Goal: Task Accomplishment & Management: Use online tool/utility

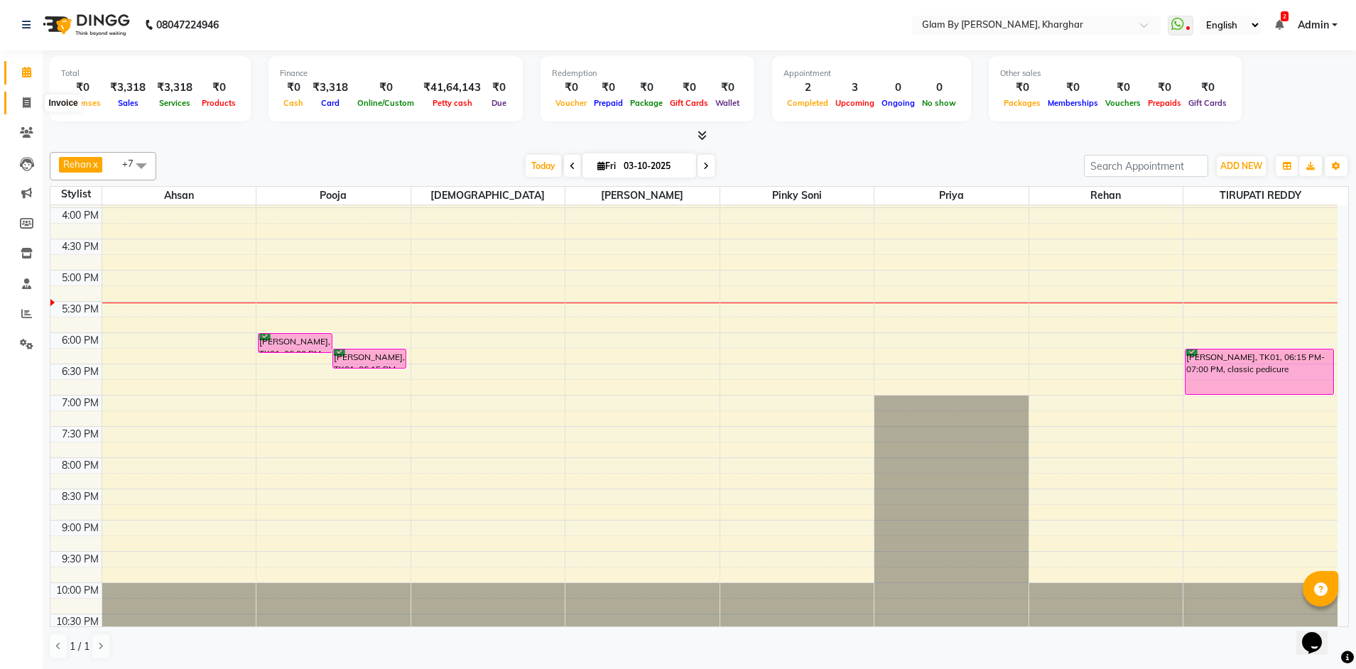
click at [33, 102] on span at bounding box center [26, 103] width 25 height 16
select select "service"
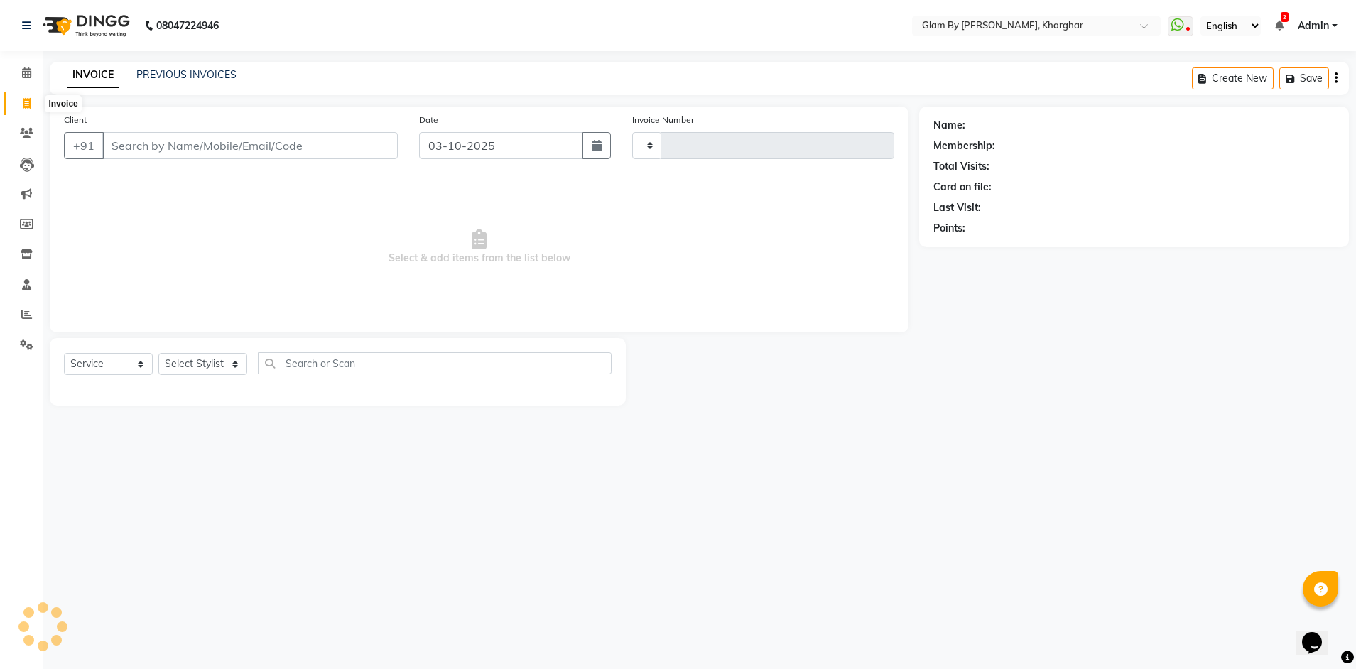
type input "1762"
select select "3992"
click at [25, 320] on span at bounding box center [26, 315] width 25 height 16
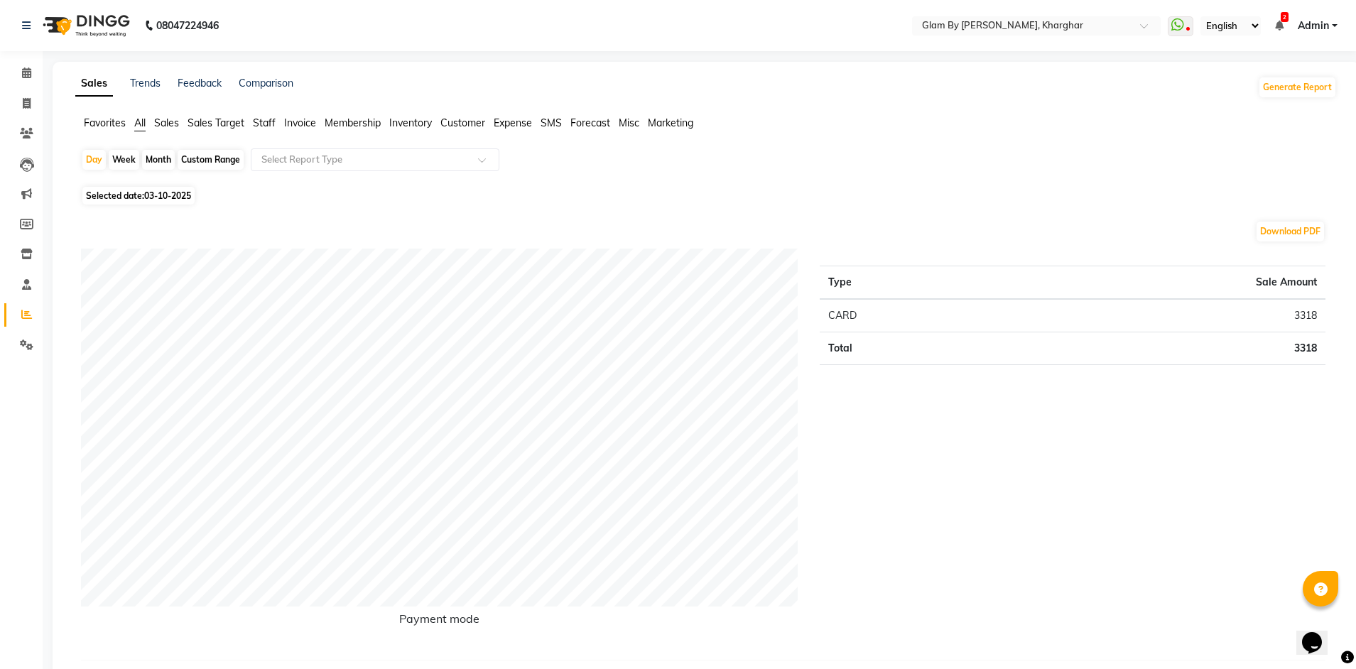
click at [266, 127] on span "Staff" at bounding box center [264, 123] width 23 height 13
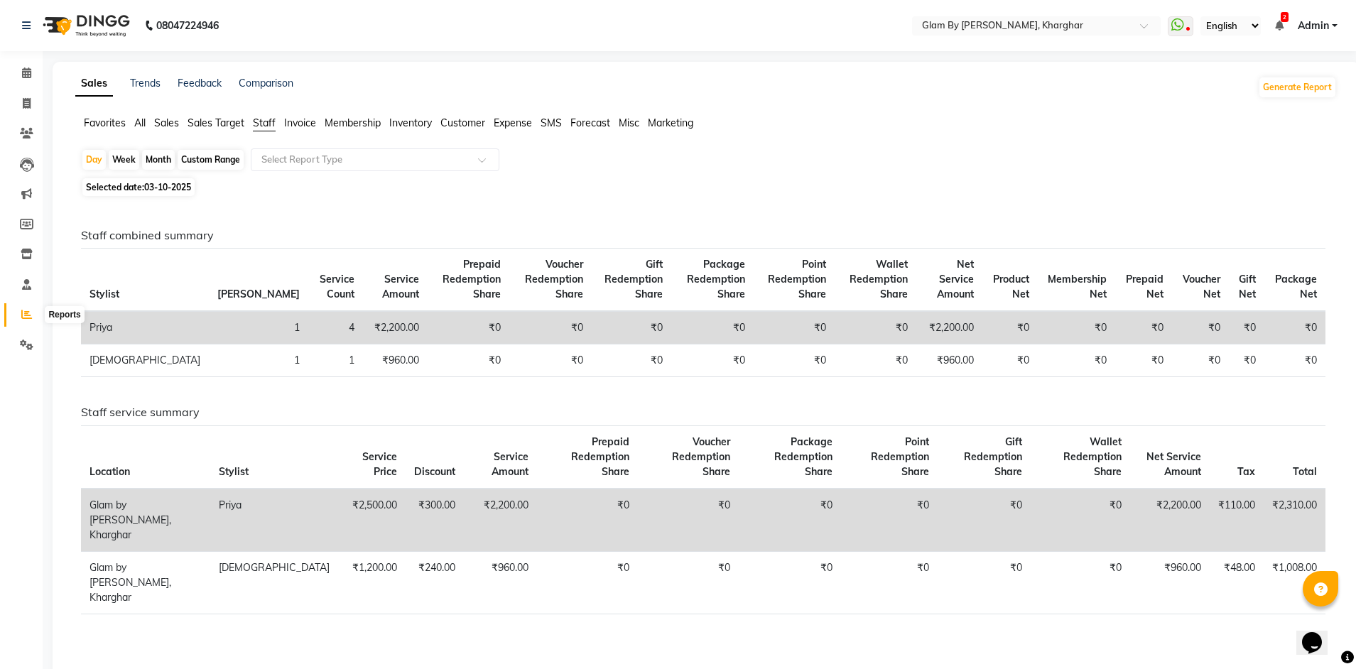
click at [28, 319] on icon at bounding box center [26, 314] width 11 height 11
click at [26, 309] on icon at bounding box center [26, 314] width 11 height 11
click at [31, 134] on icon at bounding box center [26, 133] width 13 height 11
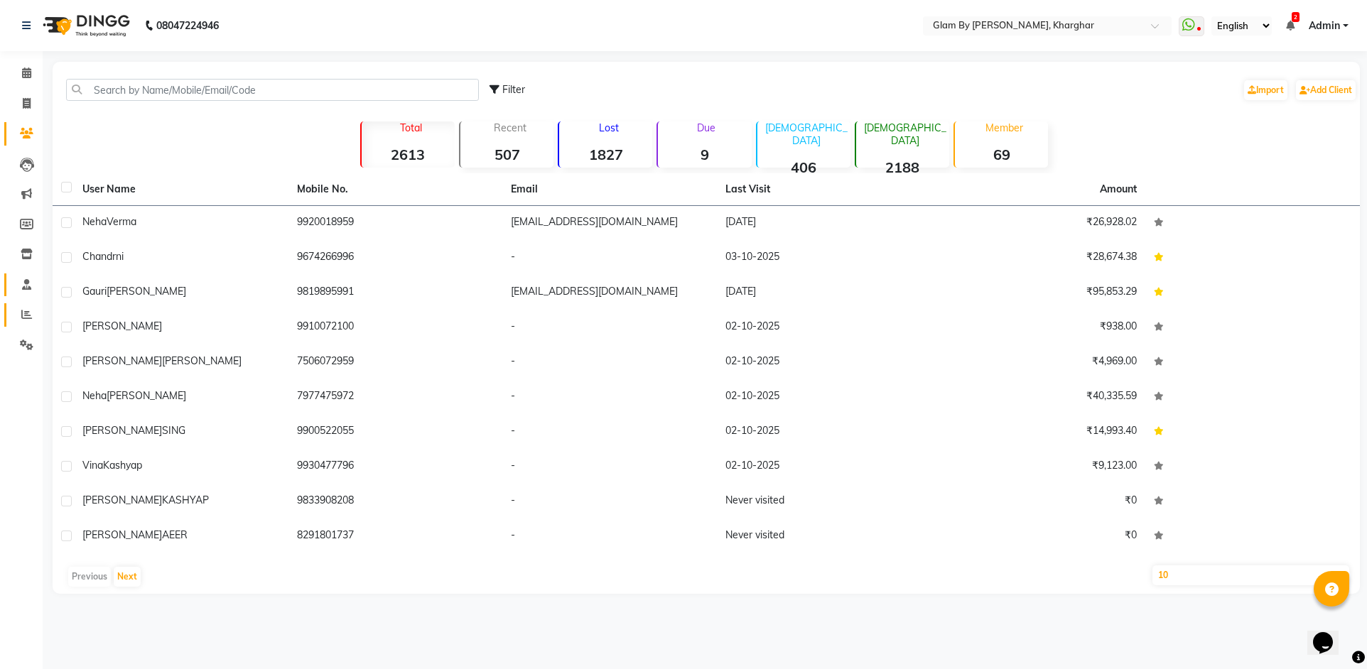
drag, startPoint x: 25, startPoint y: 315, endPoint x: 36, endPoint y: 284, distance: 33.0
click at [26, 313] on icon at bounding box center [26, 314] width 11 height 11
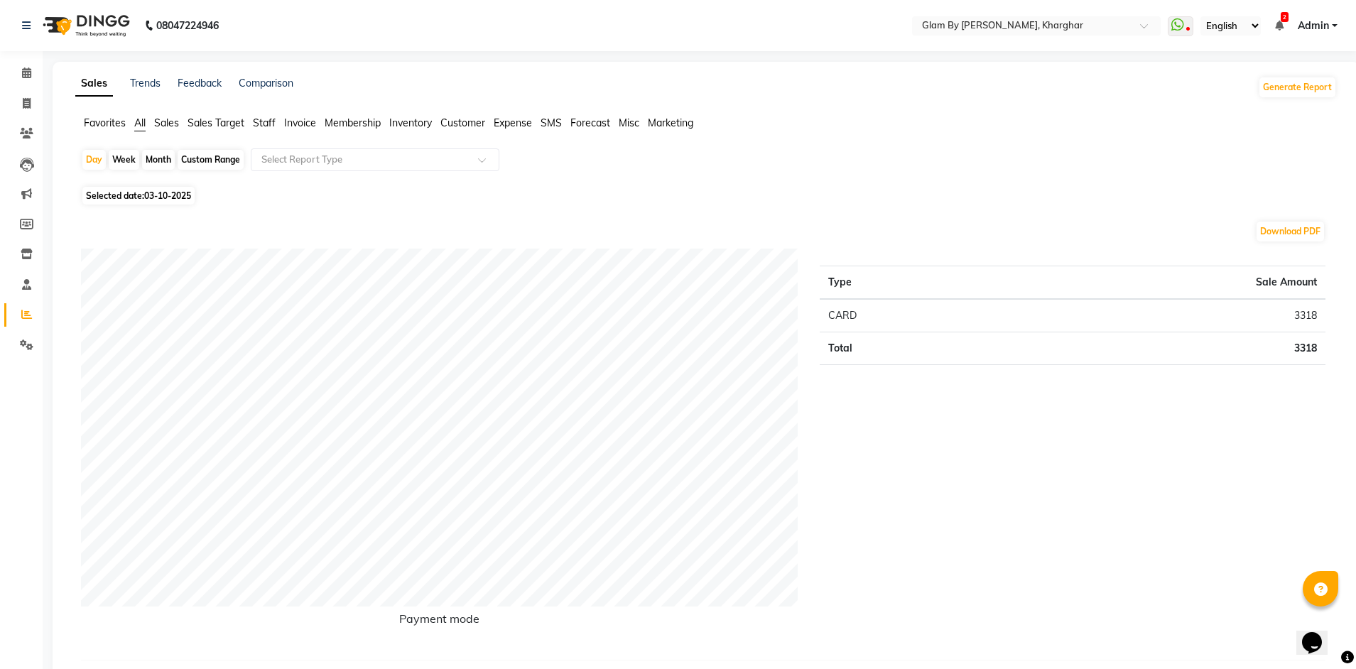
click at [200, 156] on div "Custom Range" at bounding box center [211, 160] width 66 height 20
select select "10"
select select "2025"
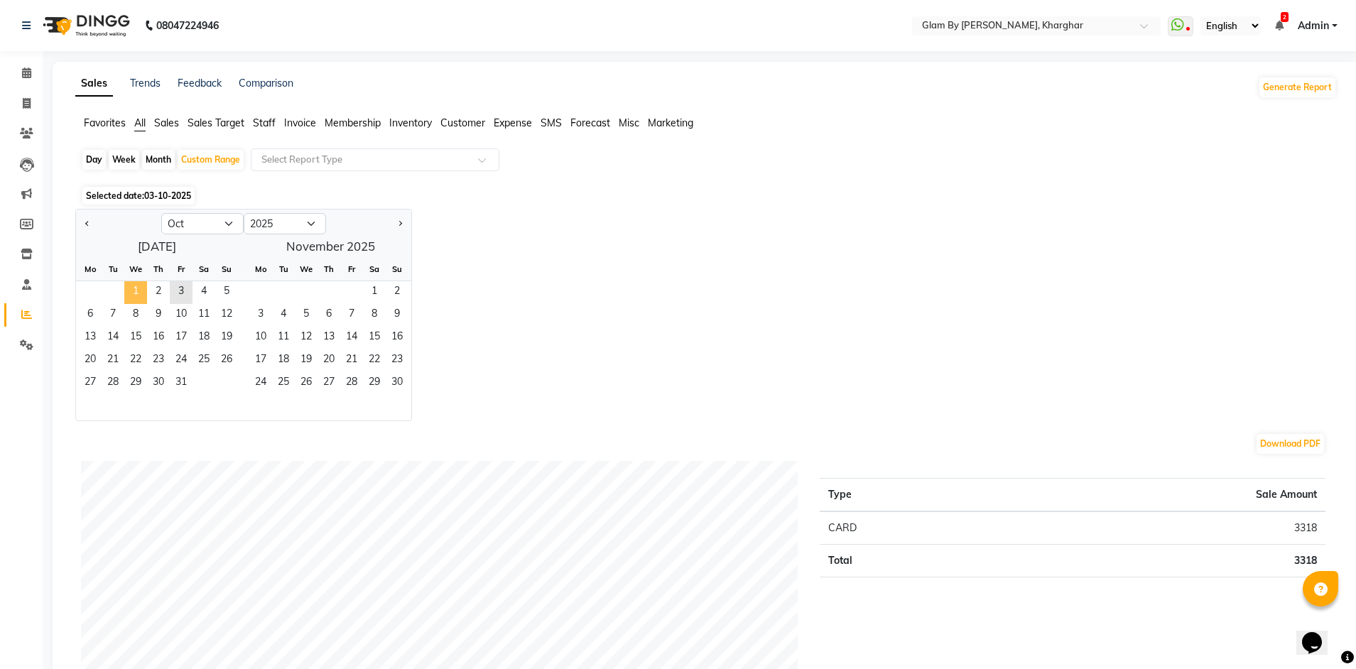
click at [138, 291] on span "1" at bounding box center [135, 292] width 23 height 23
click at [180, 285] on span "3" at bounding box center [181, 292] width 23 height 23
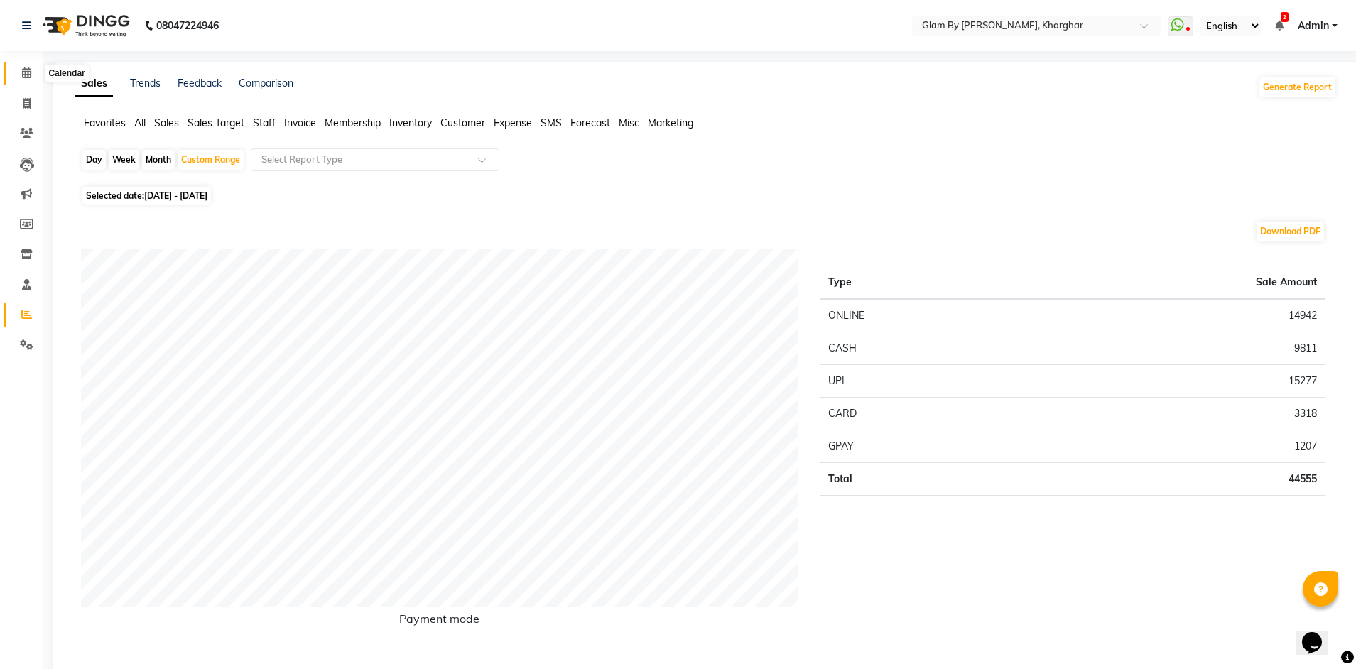
click at [28, 73] on icon at bounding box center [26, 72] width 9 height 11
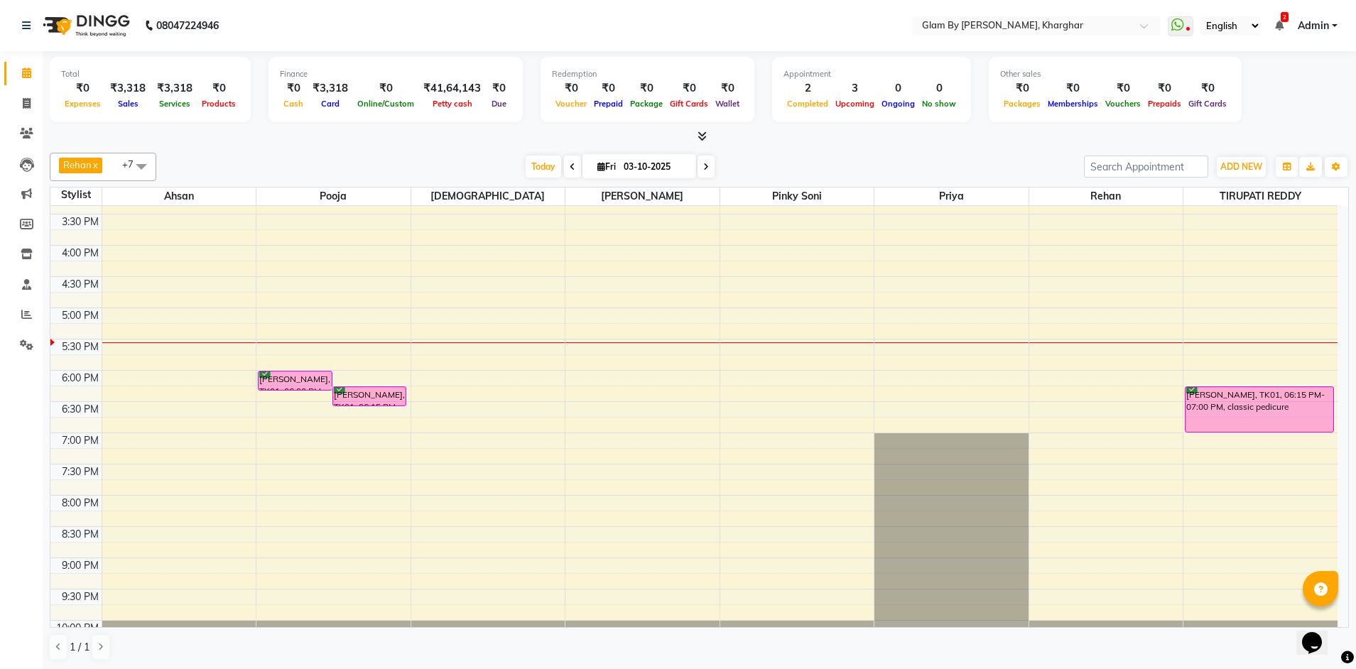
scroll to position [497, 0]
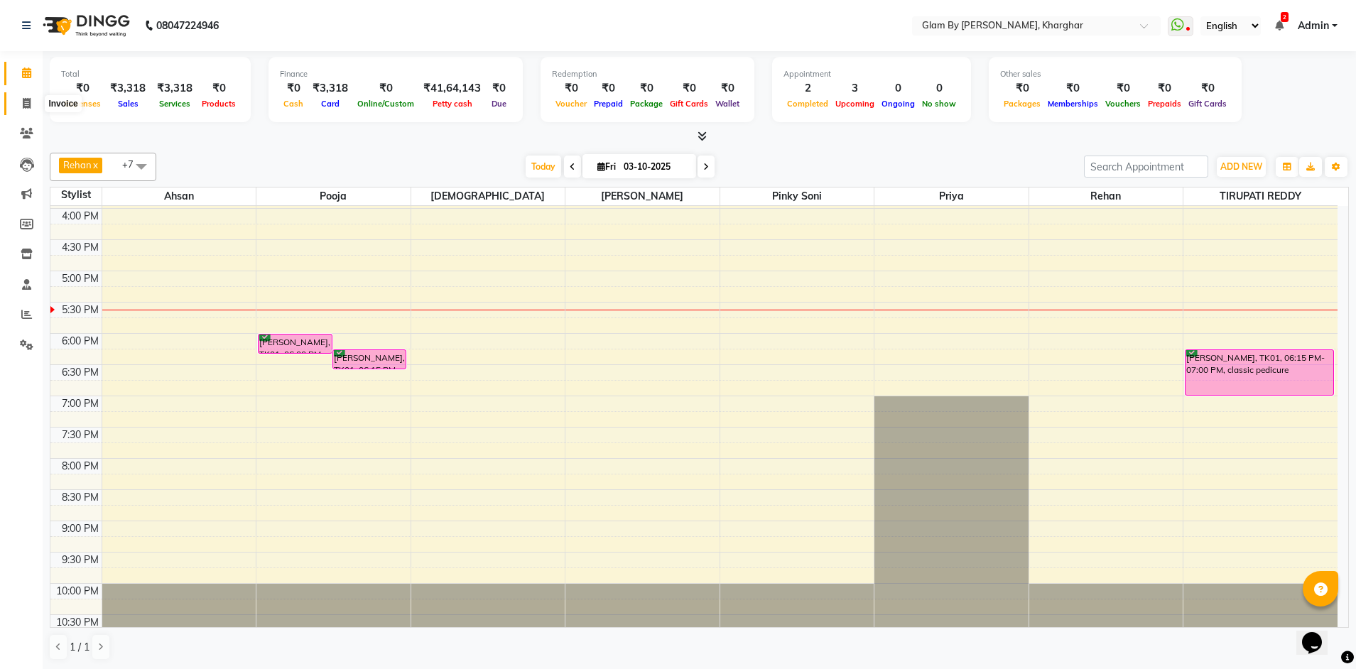
click at [26, 107] on icon at bounding box center [27, 103] width 8 height 11
select select "3992"
select select "service"
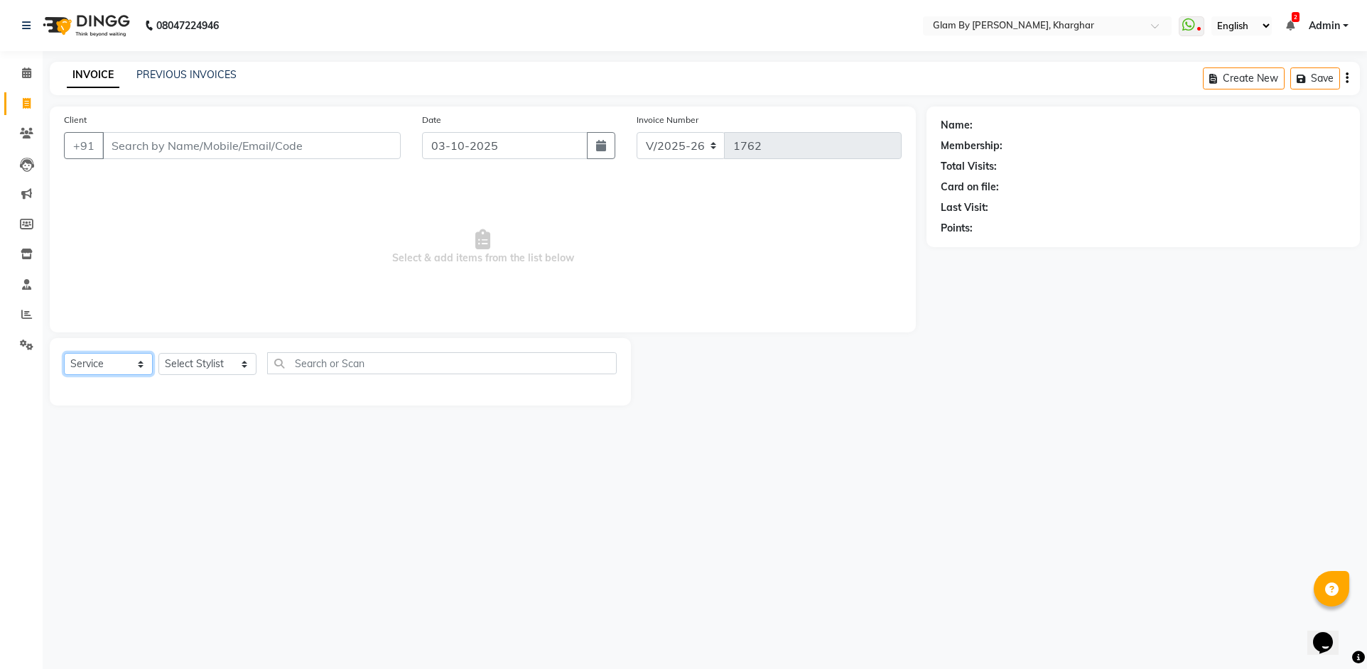
click at [82, 361] on select "Select Service Product Membership Package Voucher Prepaid Gift Card" at bounding box center [108, 364] width 89 height 22
click at [64, 353] on select "Select Service Product Membership Package Voucher Prepaid Gift Card" at bounding box center [108, 364] width 89 height 22
click at [178, 368] on select "Select Stylist [PERSON_NAME] Avi [PERSON_NAME] [PERSON_NAME] (maneger) MARUL [P…" at bounding box center [207, 364] width 98 height 22
select select "26770"
click at [158, 353] on select "Select Stylist [PERSON_NAME] Avi [PERSON_NAME] [PERSON_NAME] (maneger) MARUL [P…" at bounding box center [207, 364] width 98 height 22
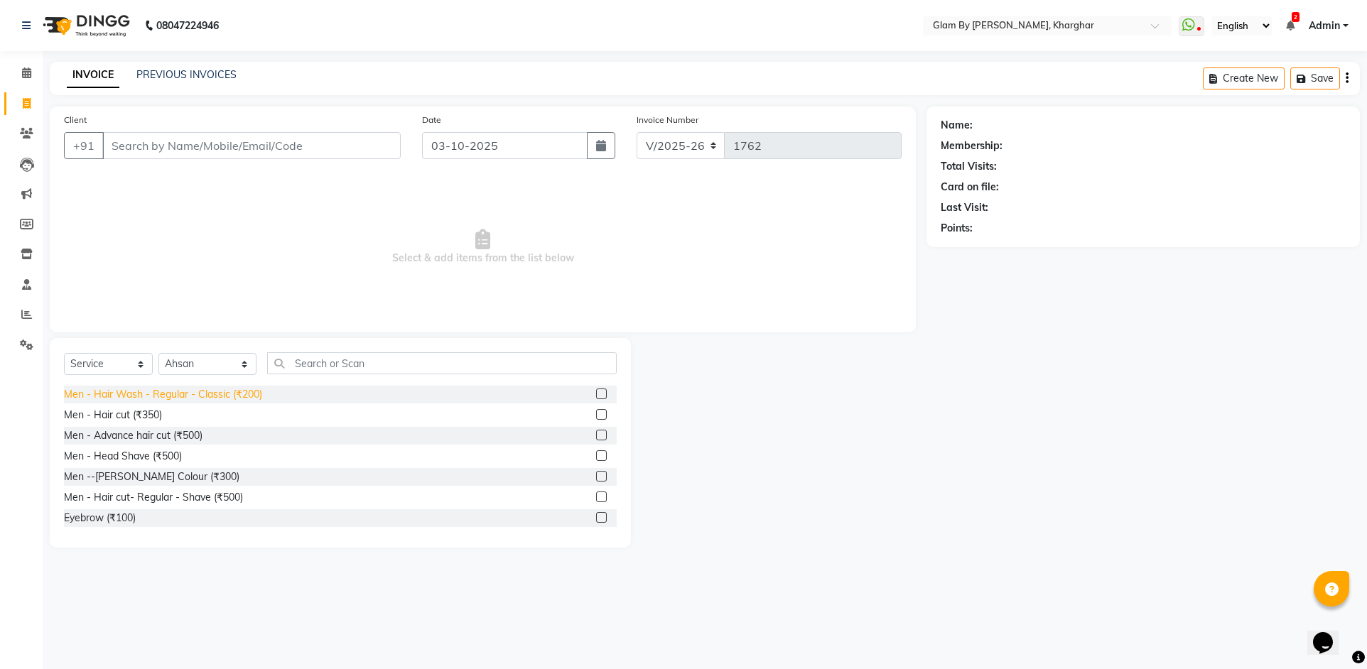
drag, startPoint x: 160, startPoint y: 413, endPoint x: 169, endPoint y: 400, distance: 16.4
click at [161, 414] on div "Men - Hair cut (₹350)" at bounding box center [113, 415] width 98 height 15
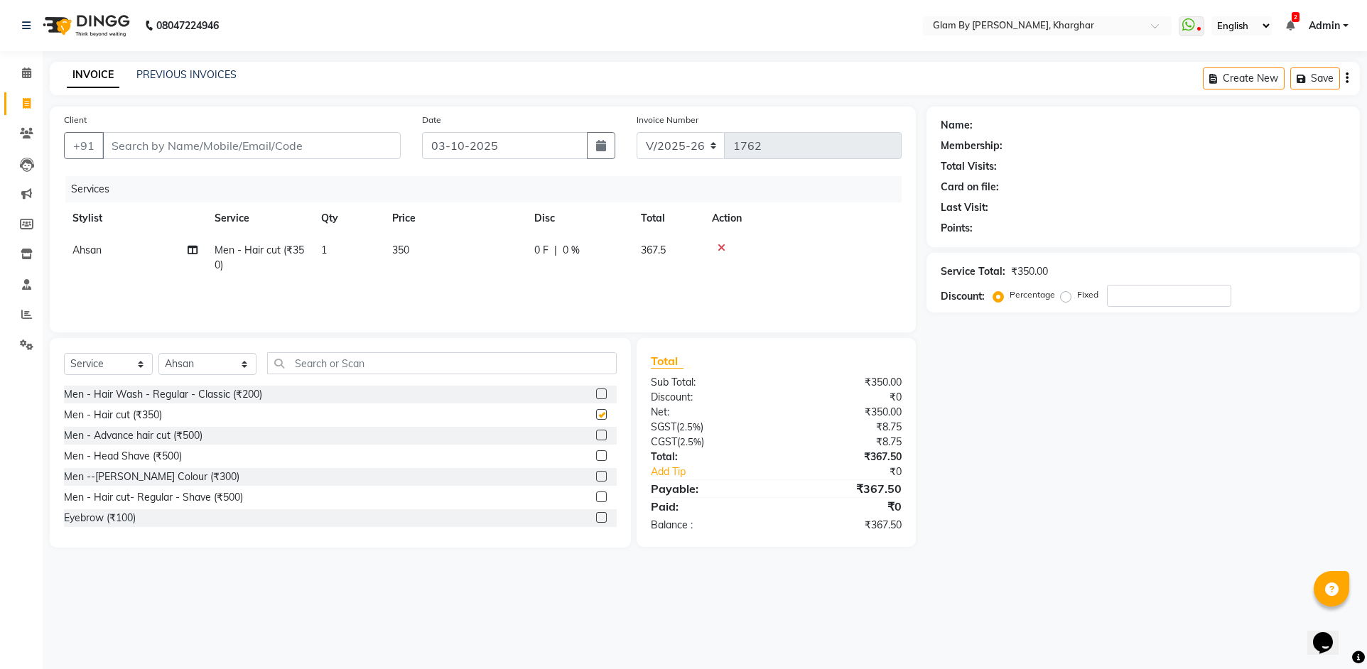
checkbox input "false"
click at [126, 146] on input "Client" at bounding box center [251, 145] width 298 height 27
type input "k"
type input "0"
type input "k"
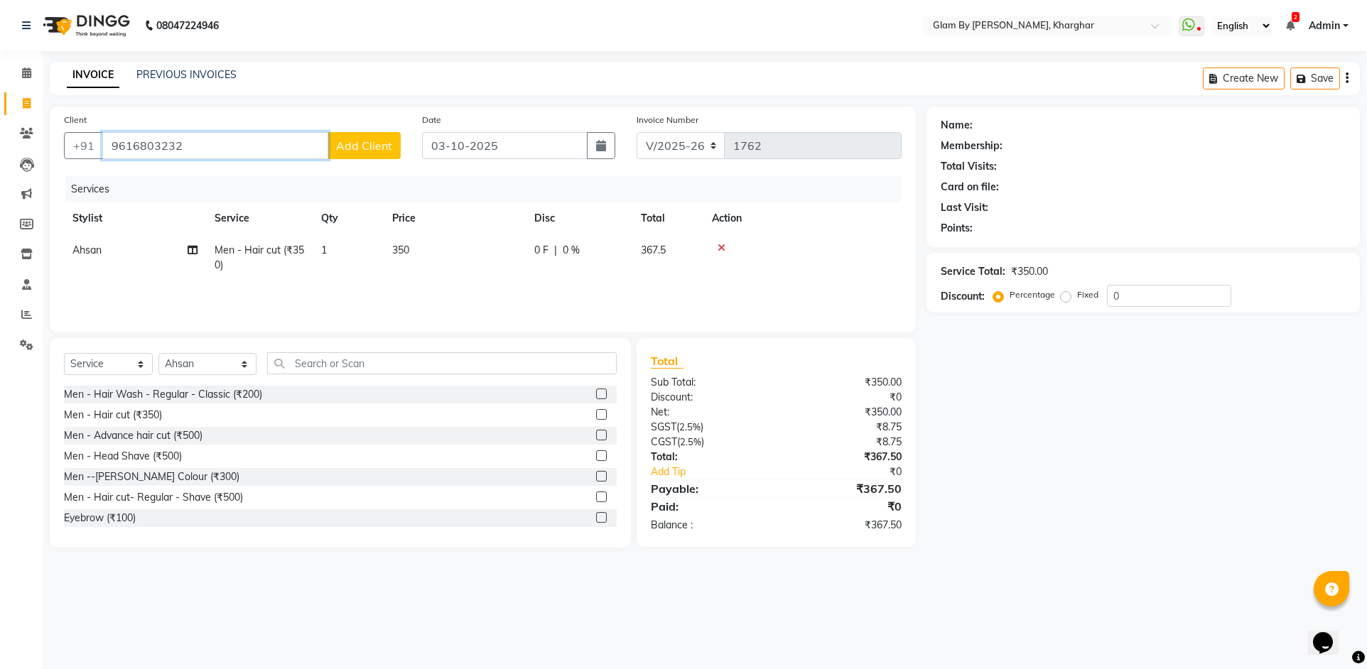
type input "9616803232"
click at [347, 147] on span "Add Client" at bounding box center [364, 146] width 56 height 14
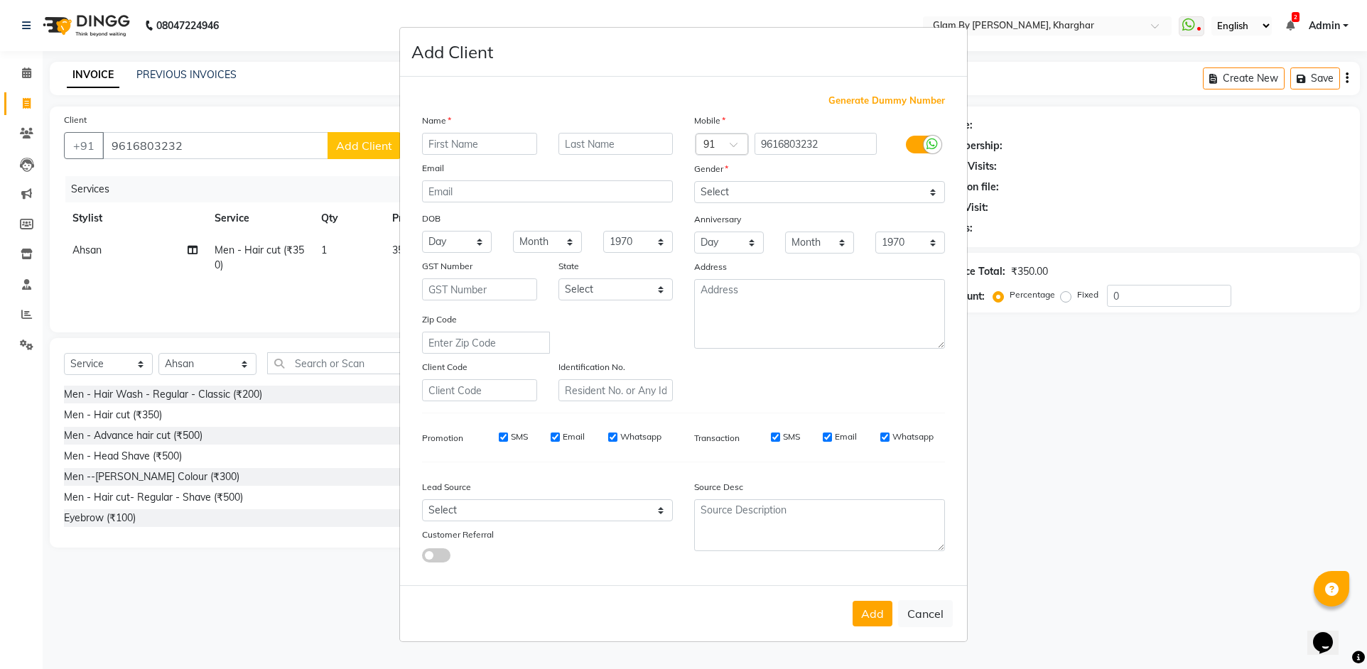
click at [462, 145] on input "text" at bounding box center [479, 144] width 115 height 22
type input "k"
type input "[PERSON_NAME]"
click at [571, 138] on input "text" at bounding box center [615, 144] width 115 height 22
type input "K"
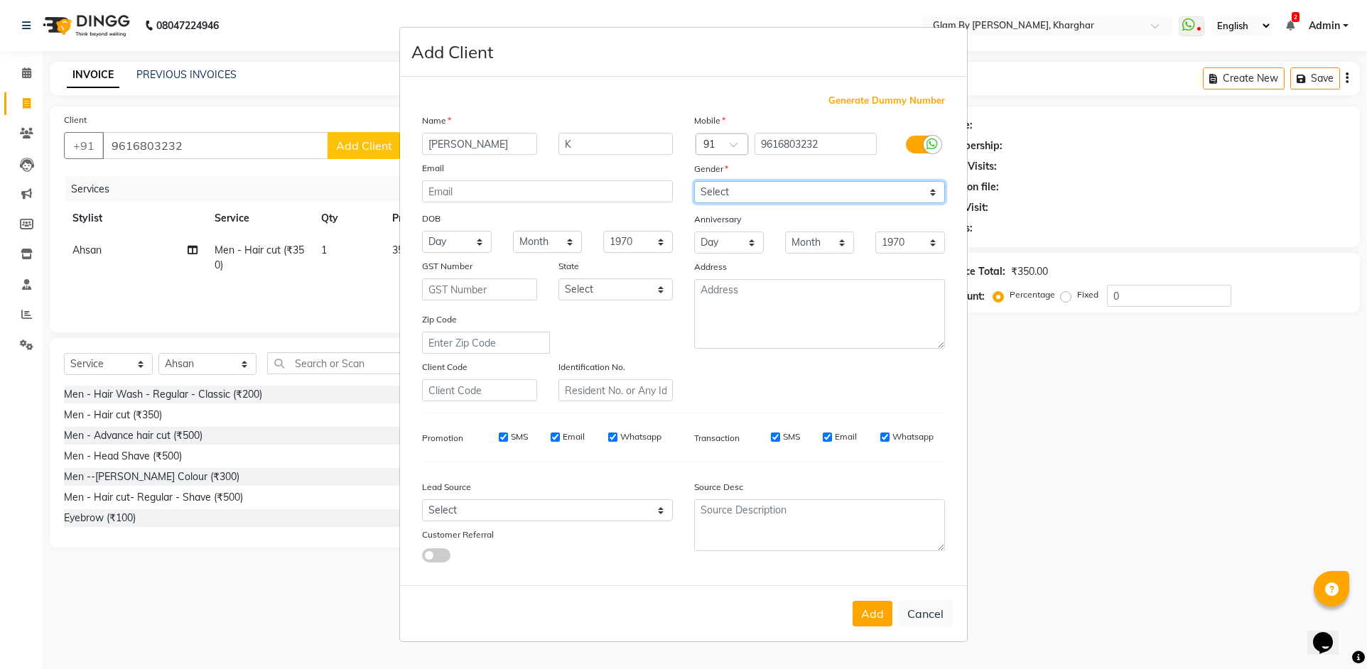
click at [707, 190] on select "Select [DEMOGRAPHIC_DATA] [DEMOGRAPHIC_DATA] Other Prefer Not To Say" at bounding box center [819, 192] width 251 height 22
select select "[DEMOGRAPHIC_DATA]"
click at [694, 181] on select "Select [DEMOGRAPHIC_DATA] [DEMOGRAPHIC_DATA] Other Prefer Not To Say" at bounding box center [819, 192] width 251 height 22
click at [859, 616] on button "Add" at bounding box center [872, 614] width 40 height 26
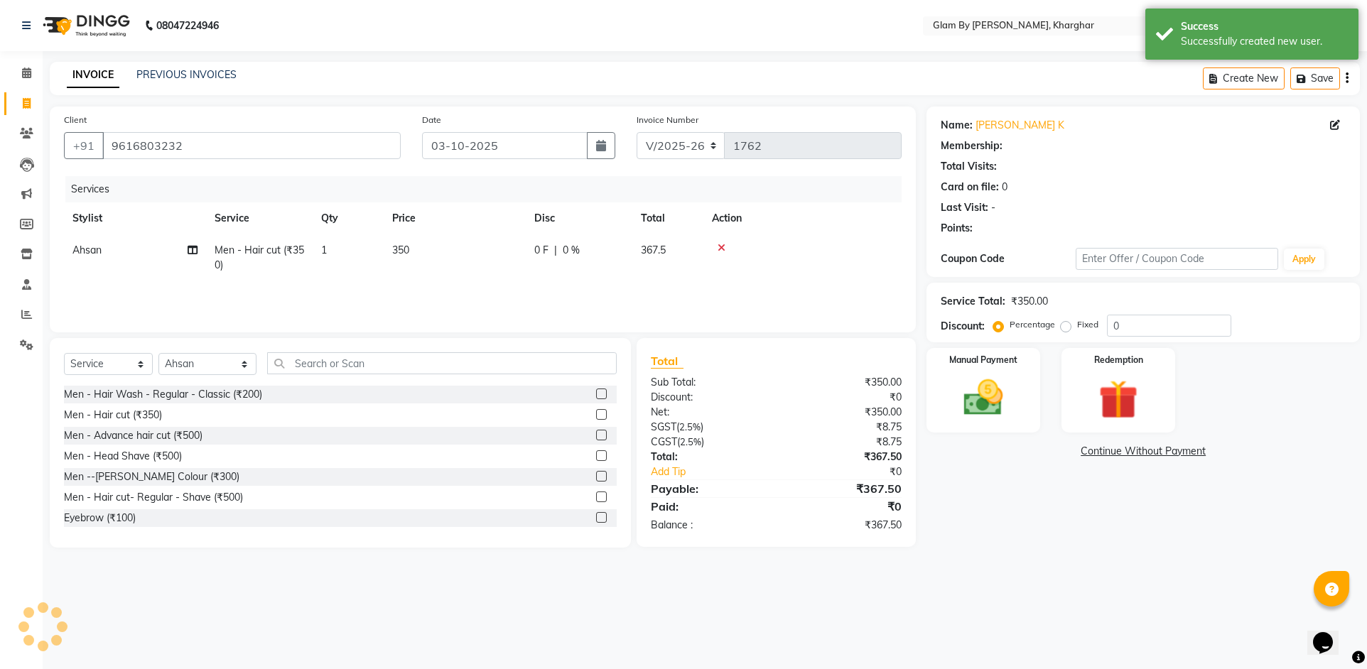
select select "1: Object"
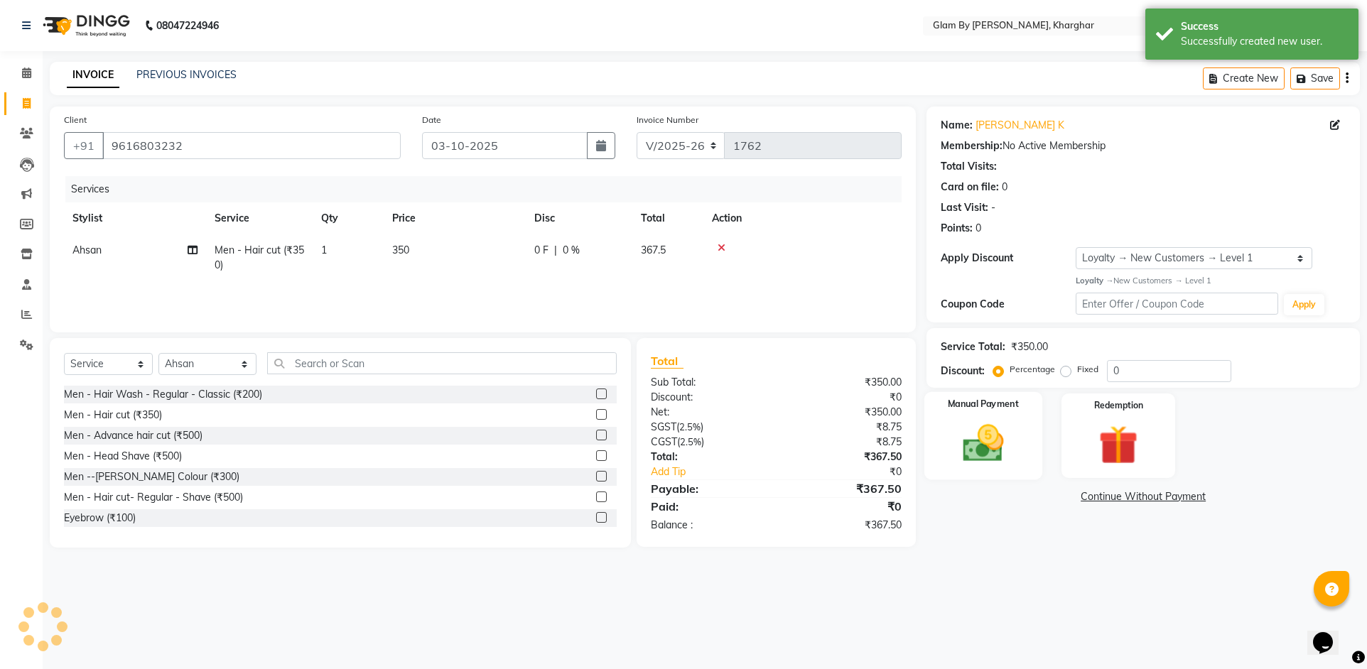
drag, startPoint x: 1019, startPoint y: 446, endPoint x: 1007, endPoint y: 465, distance: 22.7
click at [1022, 448] on div "Manual Payment" at bounding box center [983, 435] width 118 height 88
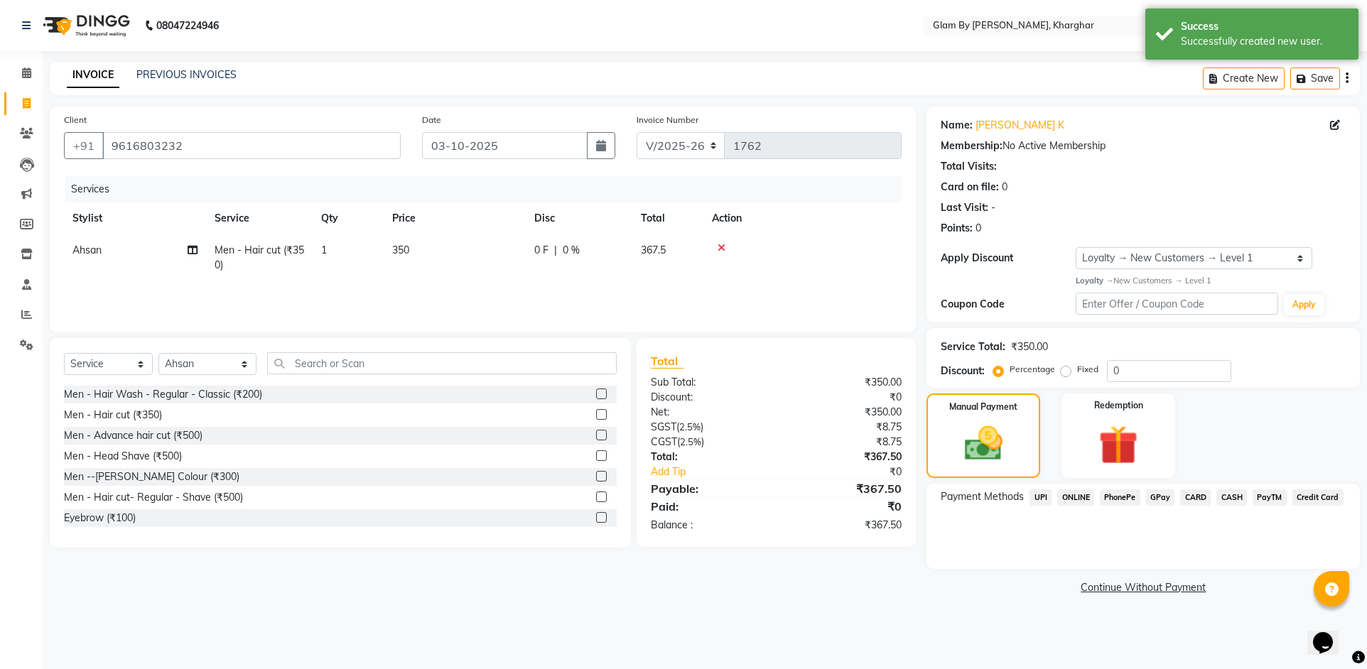
click at [1084, 499] on span "ONLINE" at bounding box center [1075, 497] width 37 height 16
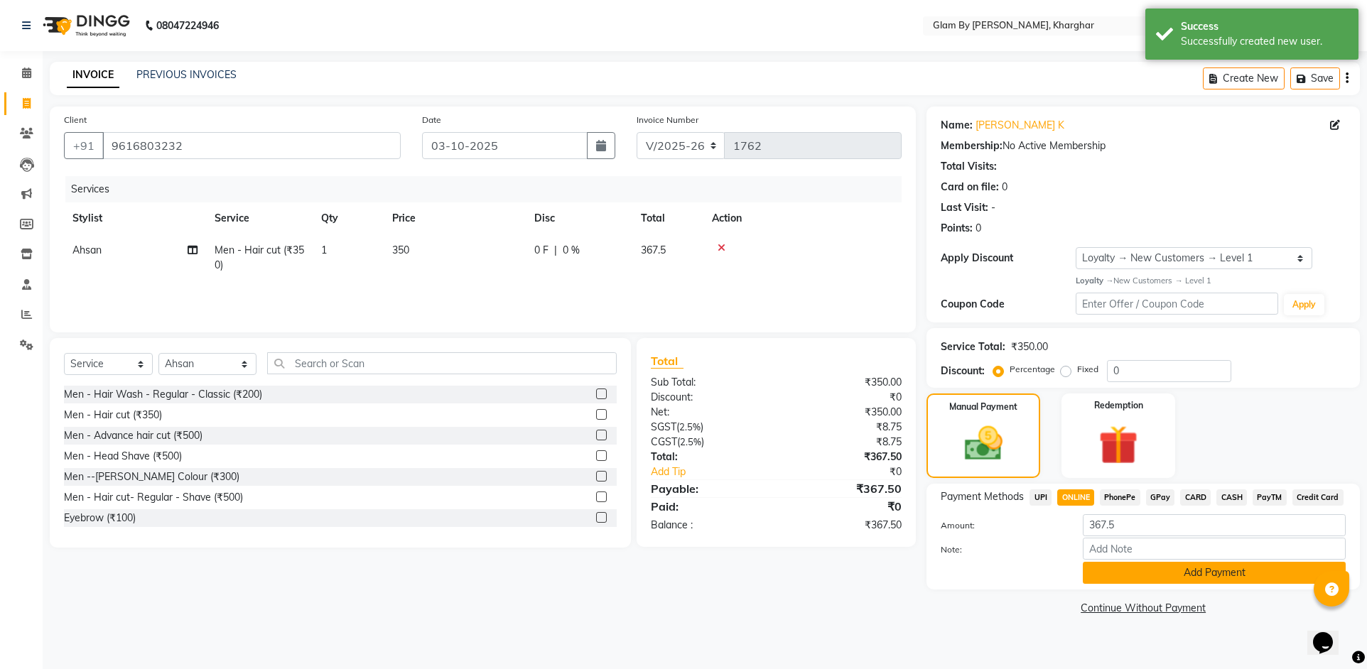
click at [1170, 574] on button "Add Payment" at bounding box center [1214, 573] width 263 height 22
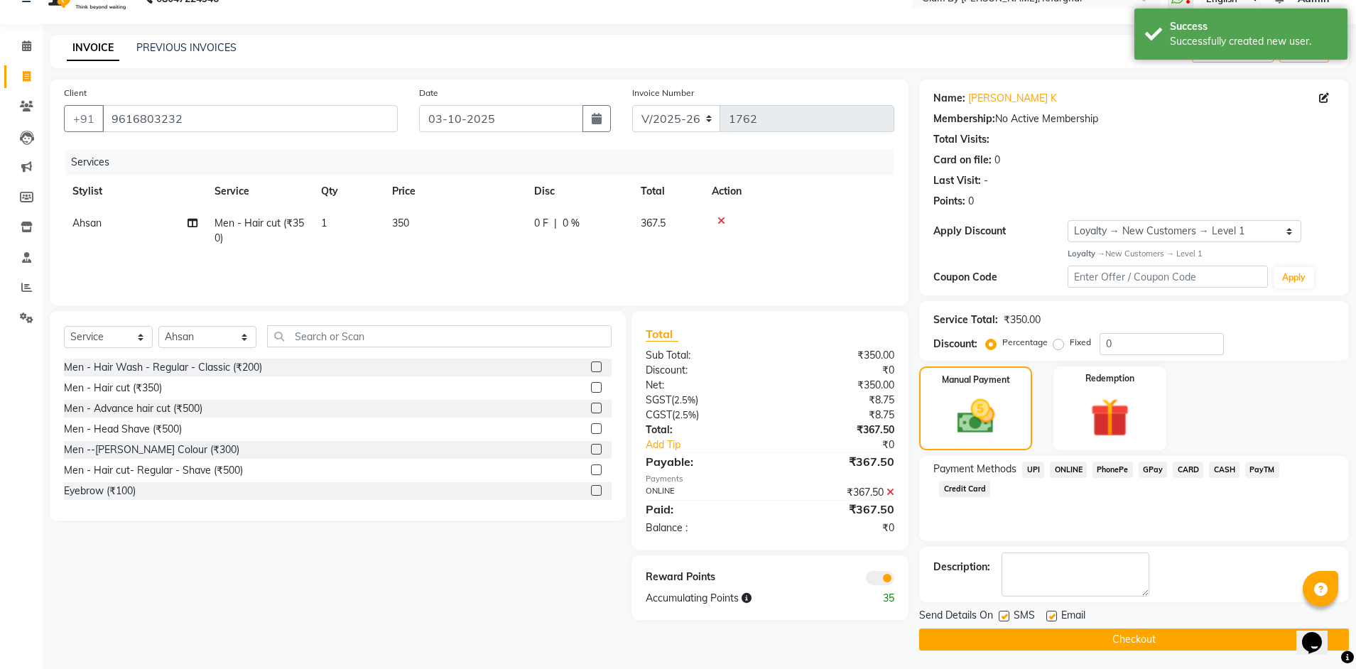
scroll to position [30, 0]
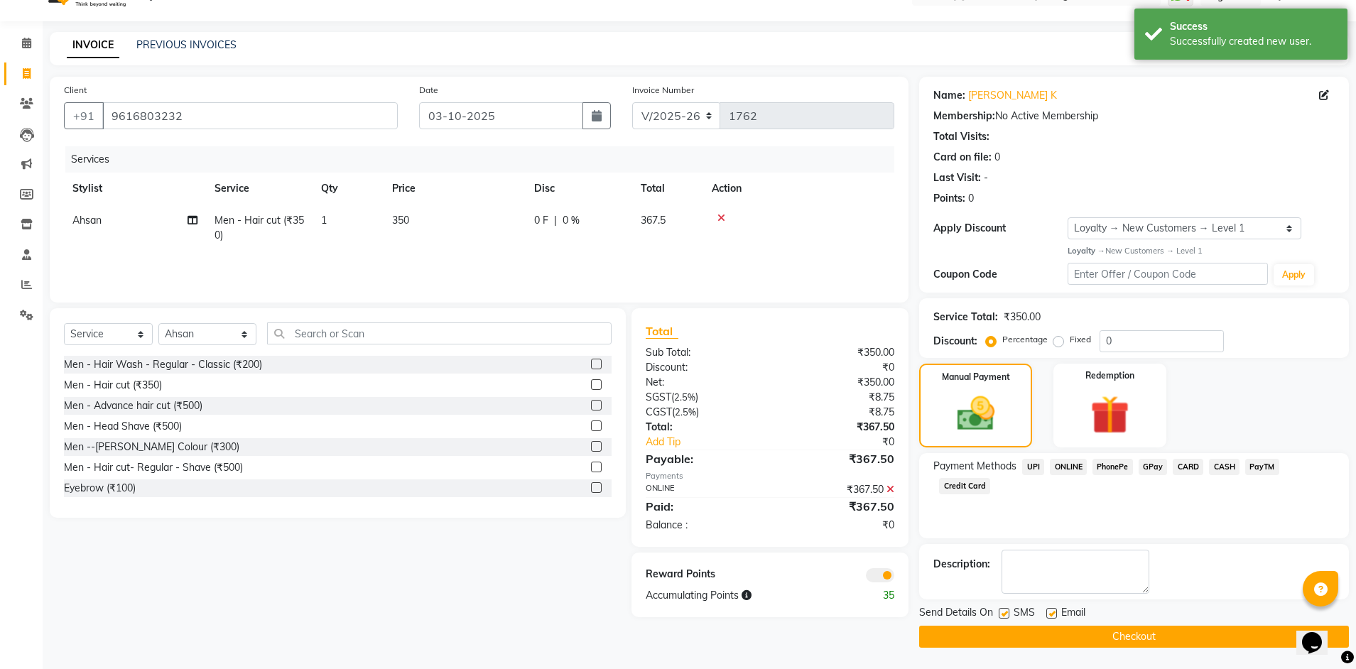
click at [1090, 634] on button "Checkout" at bounding box center [1134, 637] width 430 height 22
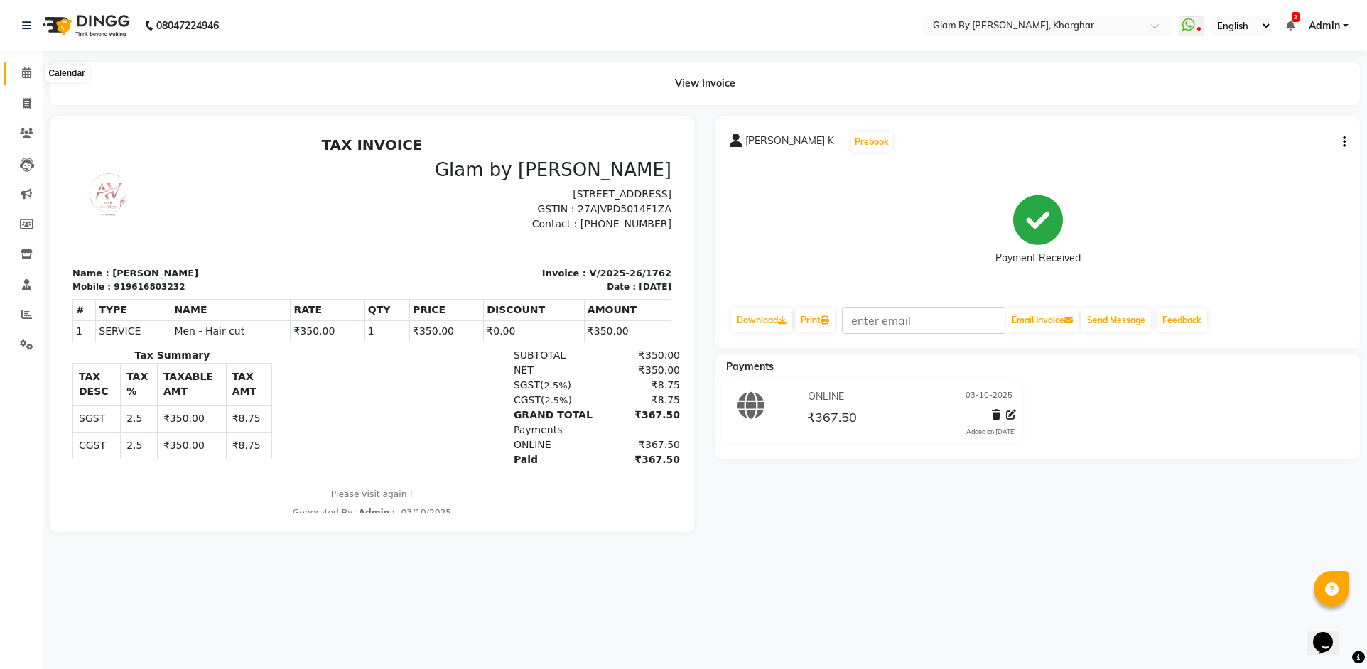
click at [35, 70] on span at bounding box center [26, 73] width 25 height 16
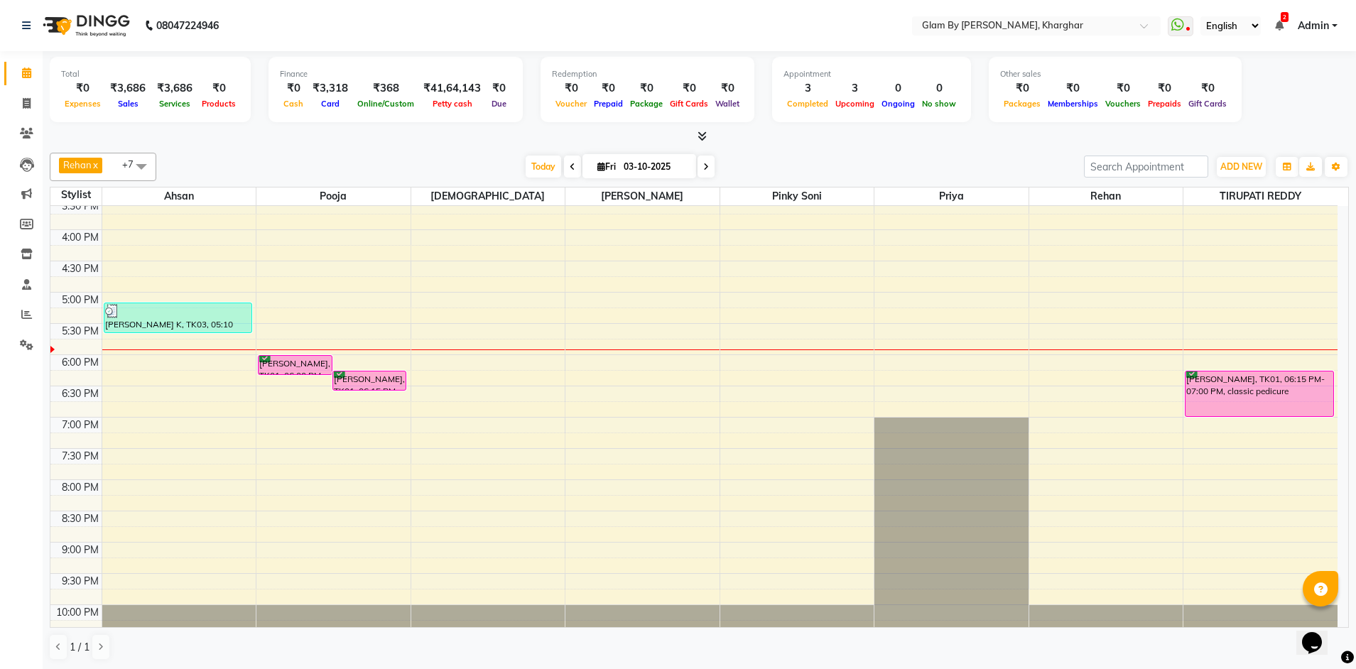
scroll to position [516, 0]
